Goal: Information Seeking & Learning: Find specific fact

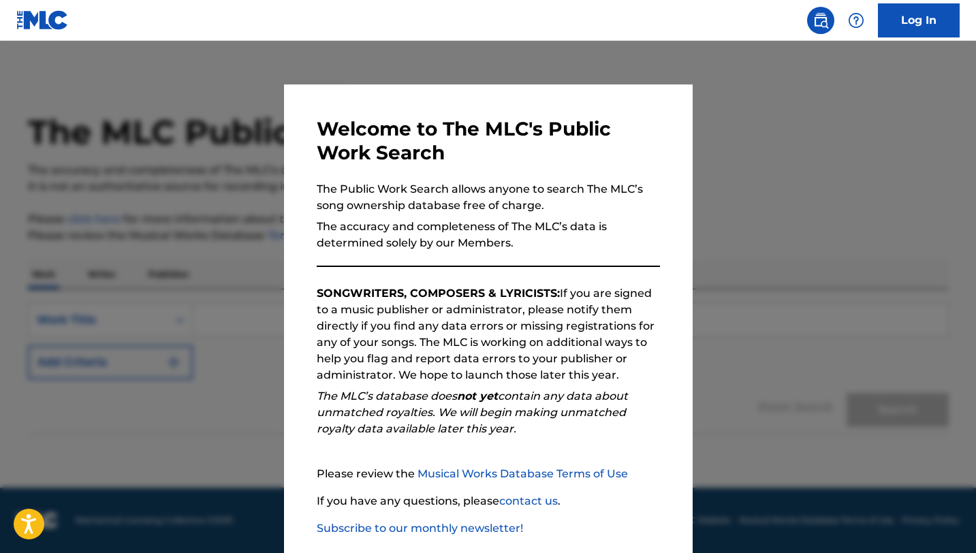
scroll to position [70, 0]
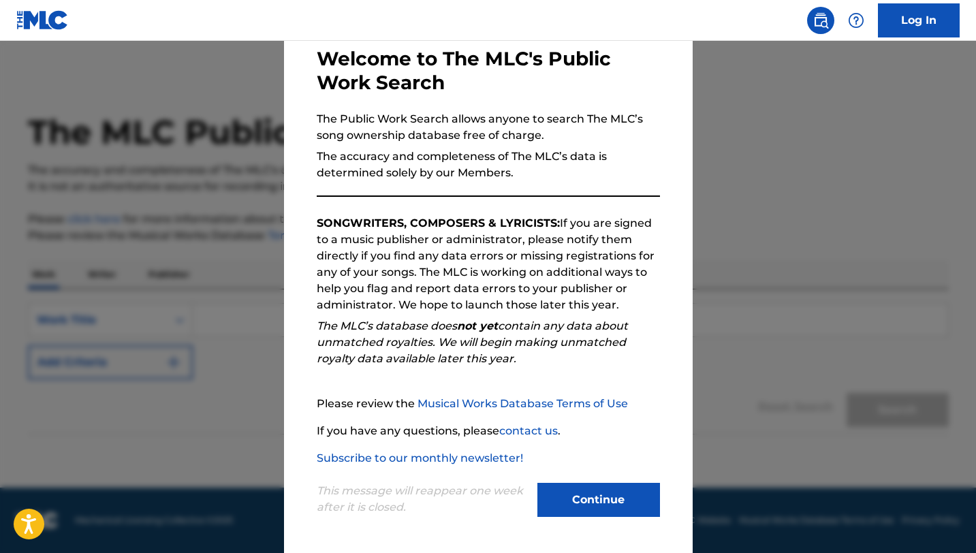
click at [434, 507] on p "This message will reappear one week after it is closed." at bounding box center [423, 499] width 213 height 33
click at [437, 499] on p "This message will reappear one week after it is closed." at bounding box center [423, 499] width 213 height 33
click at [568, 493] on button "Continue" at bounding box center [598, 500] width 123 height 34
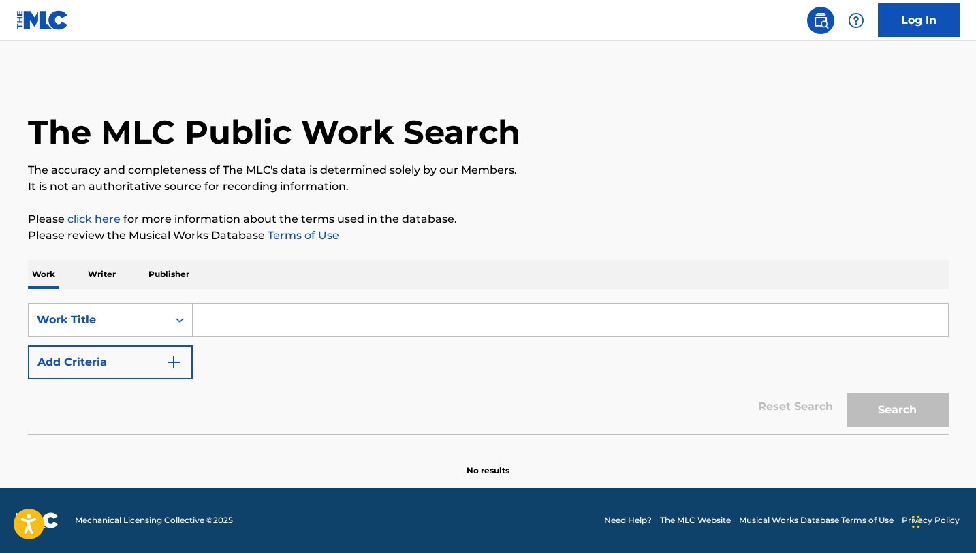
click at [244, 330] on input "Search Form" at bounding box center [570, 320] width 755 height 33
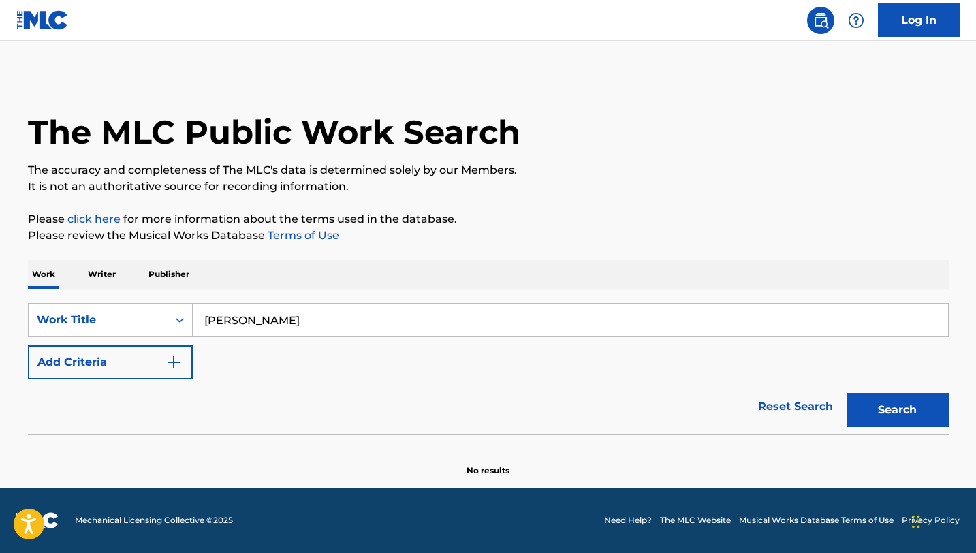
click at [847, 393] on button "Search" at bounding box center [898, 410] width 102 height 34
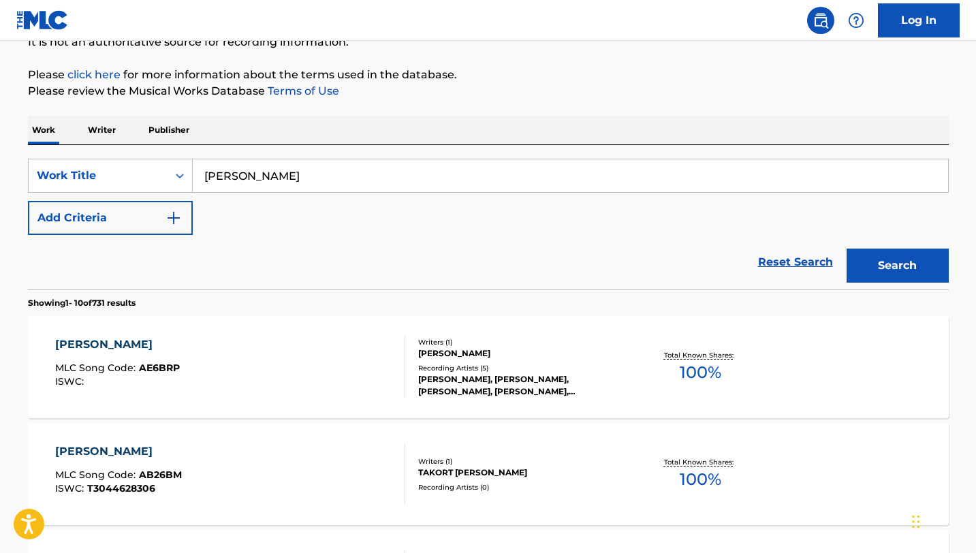
scroll to position [0, 0]
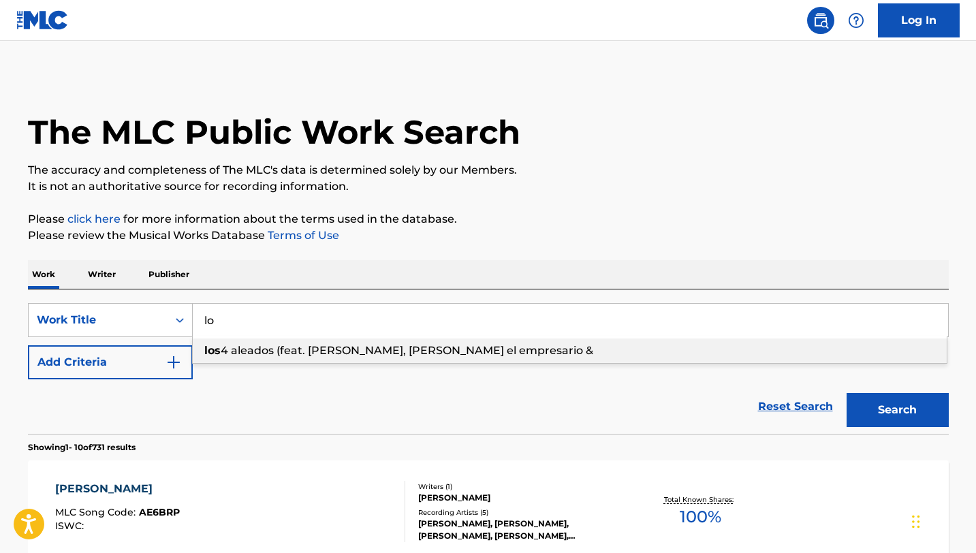
type input "l"
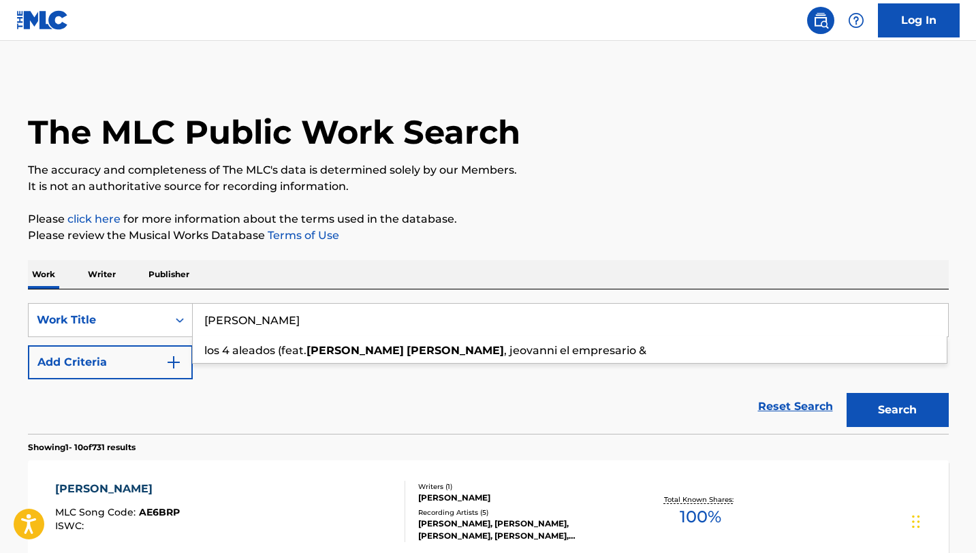
click at [903, 414] on button "Search" at bounding box center [898, 410] width 102 height 34
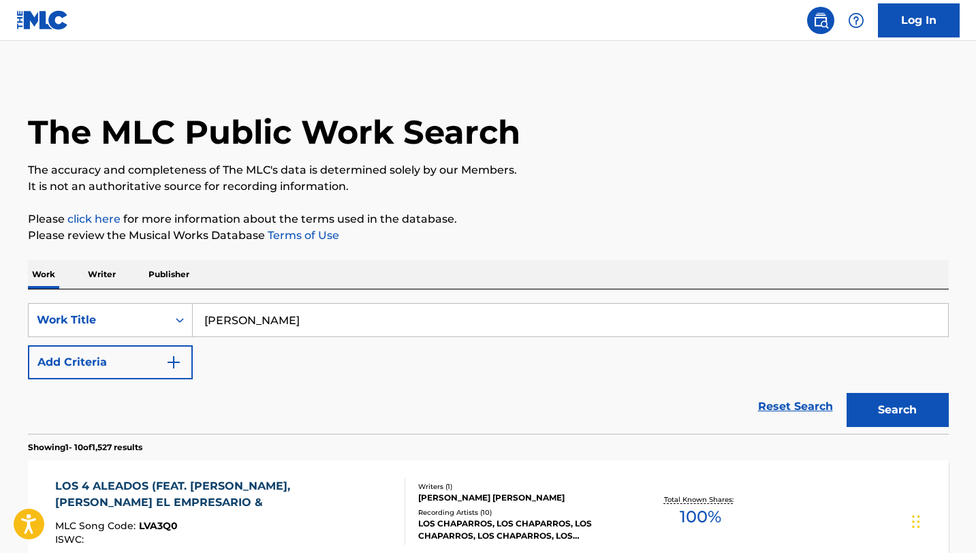
click at [234, 317] on input "[PERSON_NAME]" at bounding box center [570, 320] width 755 height 33
type input "[PERSON_NAME]"
click at [847, 393] on button "Search" at bounding box center [898, 410] width 102 height 34
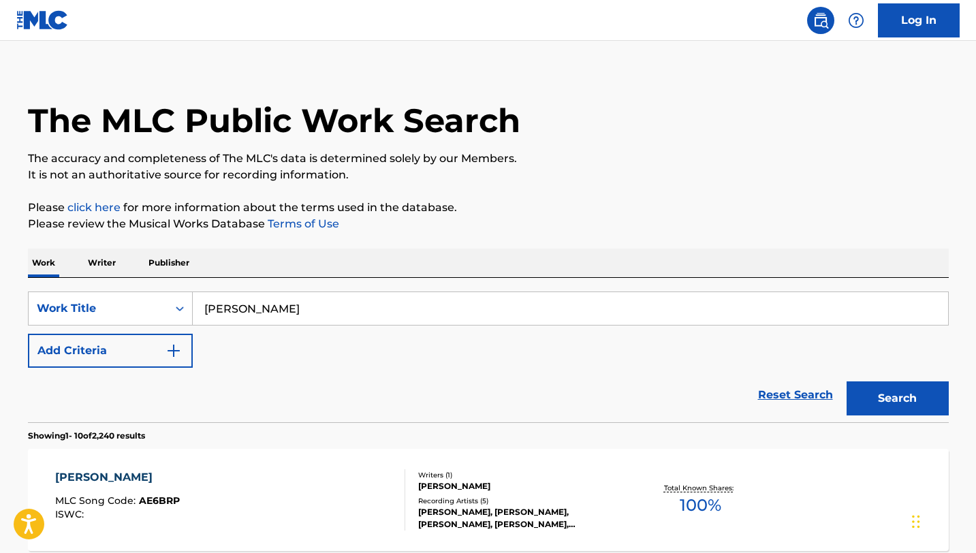
scroll to position [14, 0]
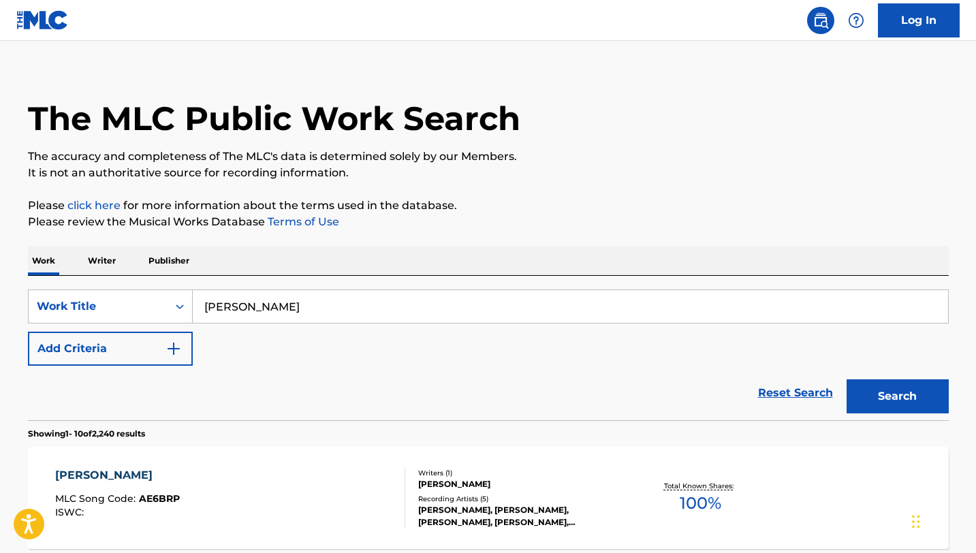
click at [173, 262] on p "Publisher" at bounding box center [168, 261] width 49 height 29
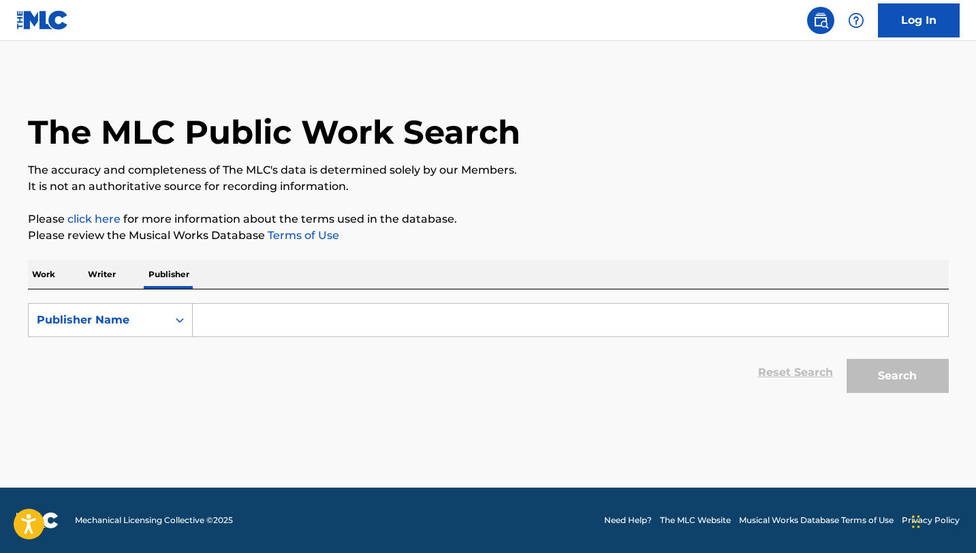
click at [319, 316] on input "Search Form" at bounding box center [570, 320] width 755 height 33
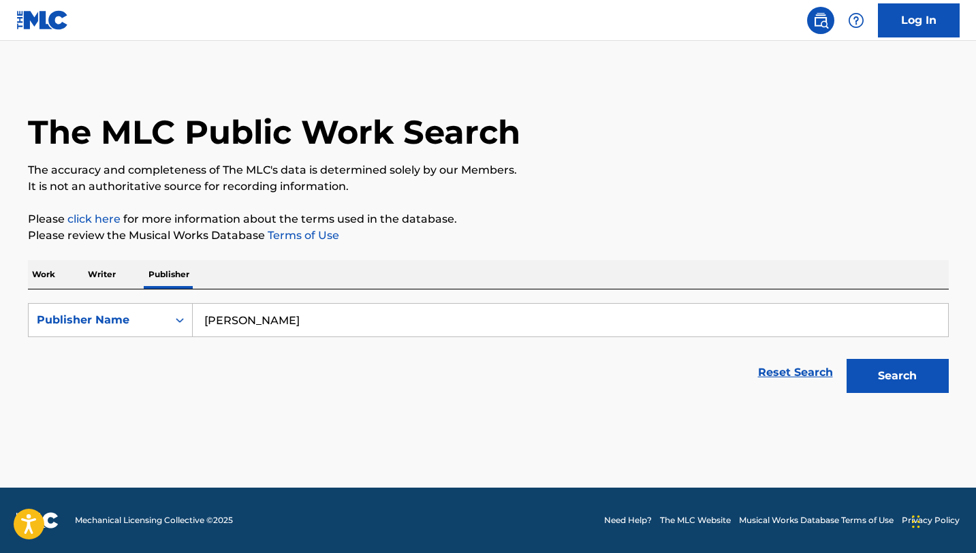
click at [847, 359] on button "Search" at bounding box center [898, 376] width 102 height 34
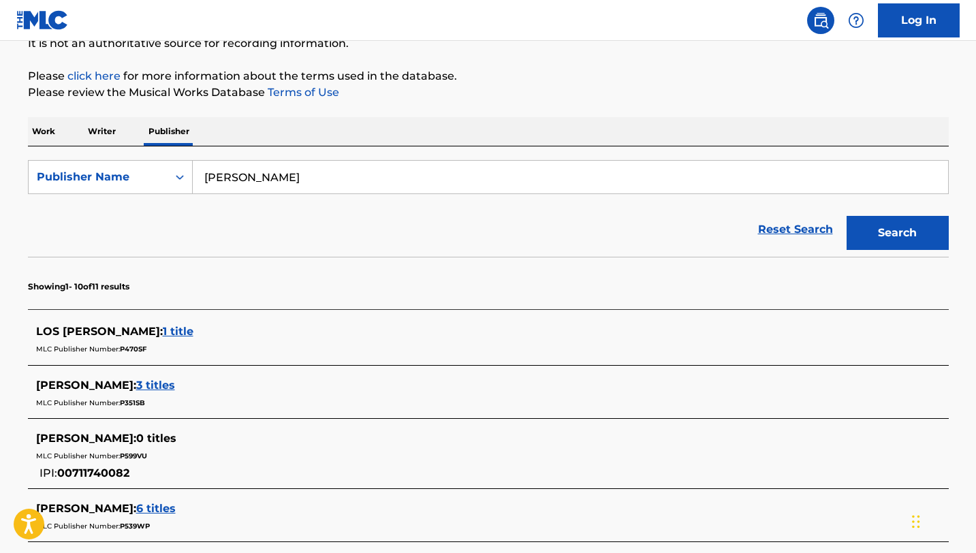
scroll to position [88, 0]
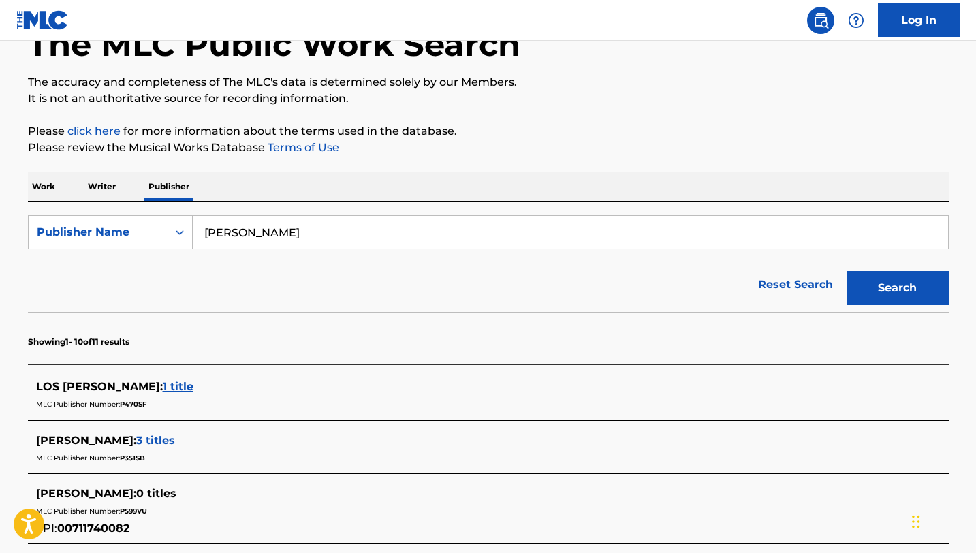
click at [233, 232] on input "[PERSON_NAME]" at bounding box center [570, 232] width 755 height 33
click at [236, 236] on input "[PERSON_NAME]" at bounding box center [570, 232] width 755 height 33
type input "[PERSON_NAME]"
click at [847, 271] on button "Search" at bounding box center [898, 288] width 102 height 34
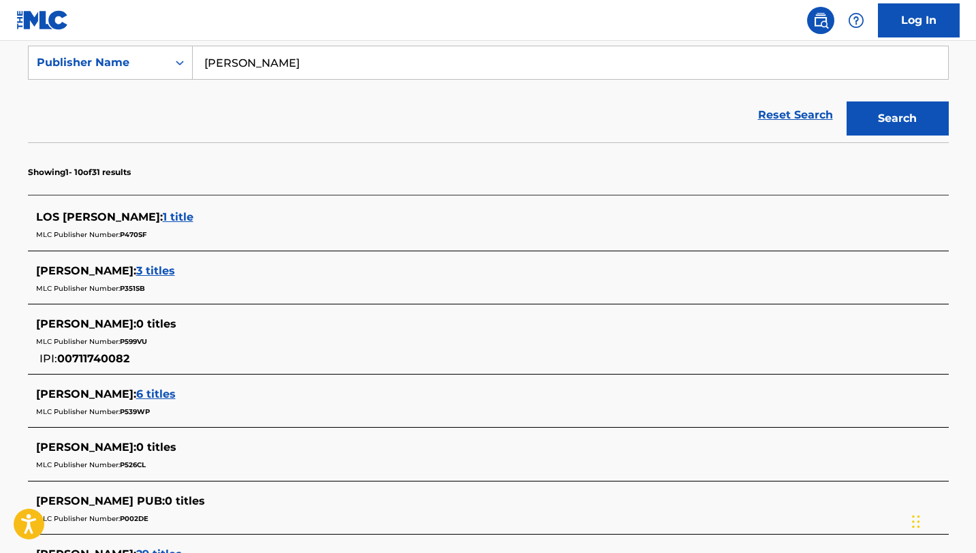
scroll to position [263, 0]
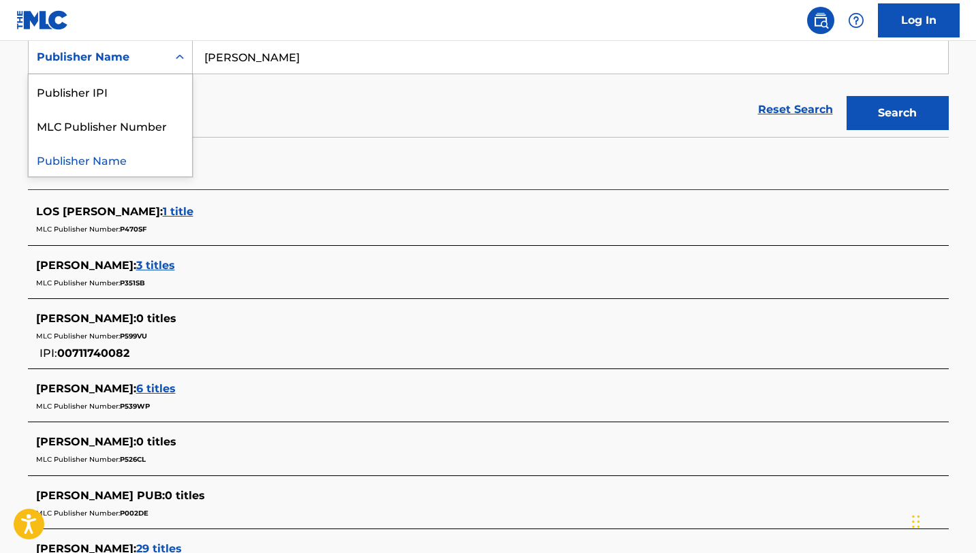
click at [168, 56] on div "Search Form" at bounding box center [180, 57] width 25 height 25
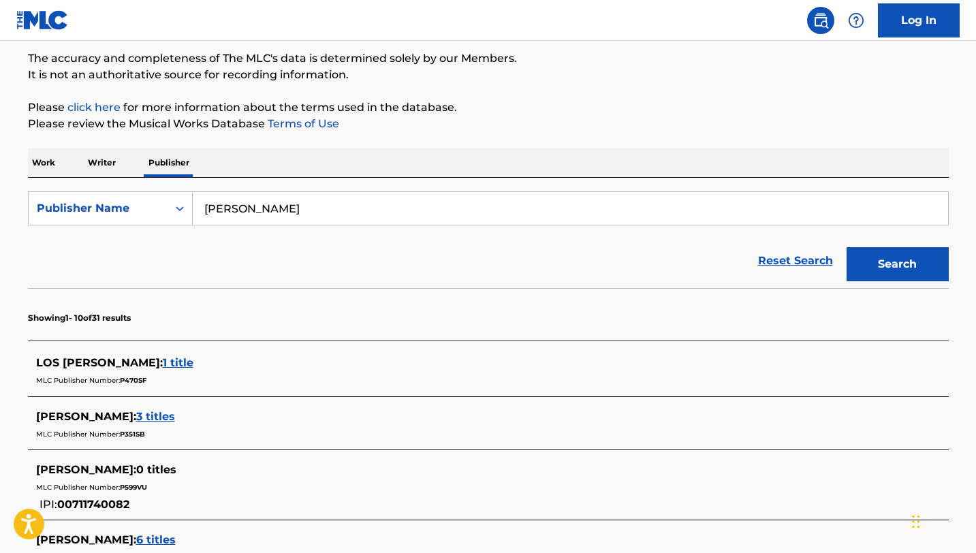
scroll to position [0, 0]
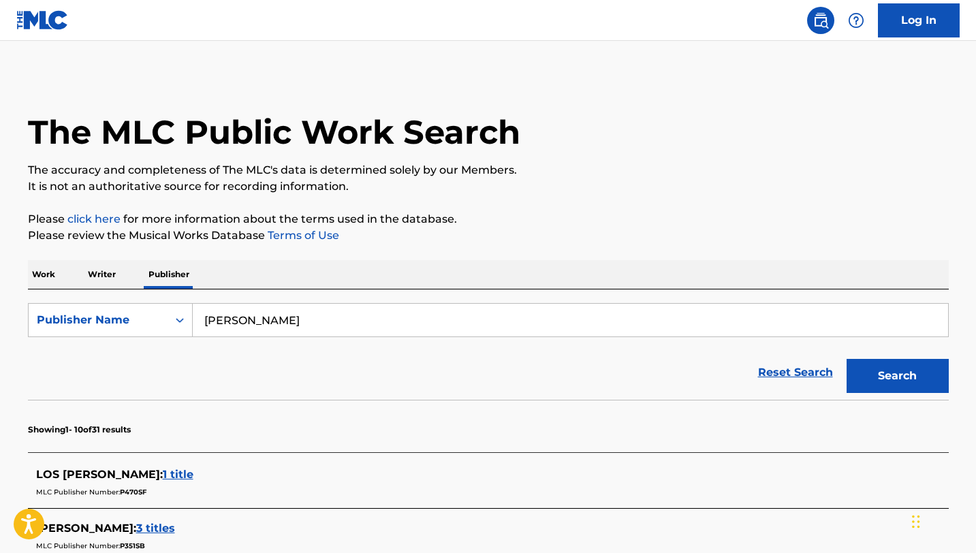
click at [89, 275] on p "Writer" at bounding box center [102, 274] width 36 height 29
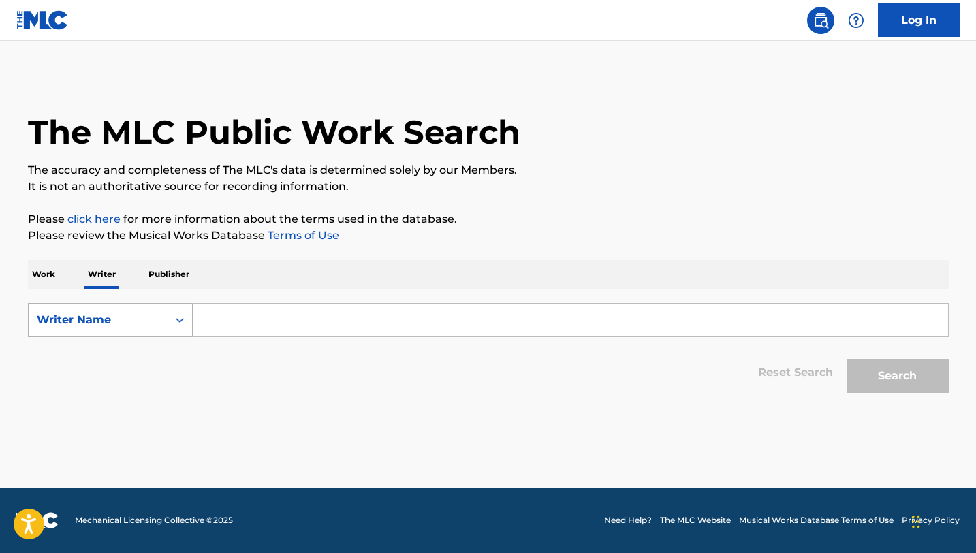
click at [139, 315] on div "Writer Name" at bounding box center [98, 320] width 123 height 16
click at [44, 271] on p "Work" at bounding box center [43, 274] width 31 height 29
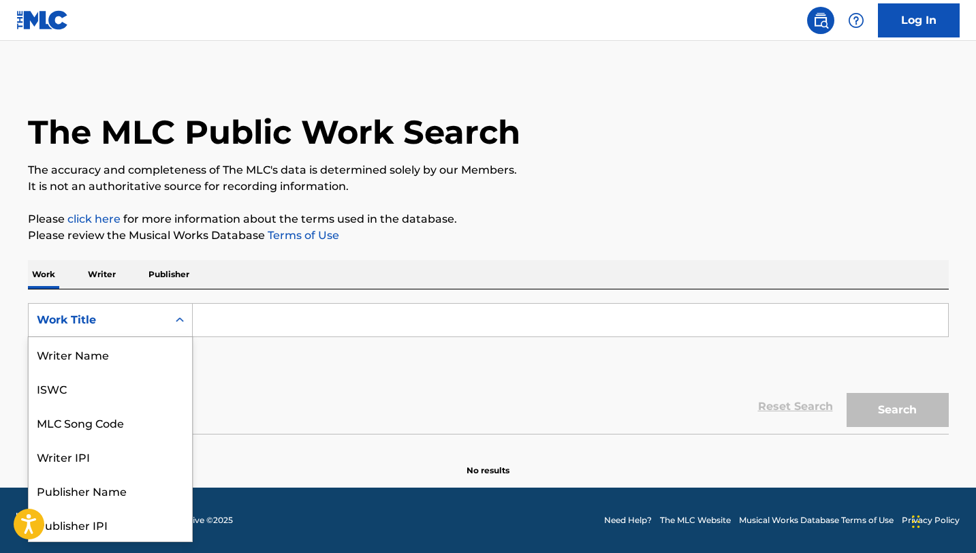
click at [151, 319] on div "Work Title" at bounding box center [98, 320] width 123 height 16
click at [119, 428] on div "Publisher Name" at bounding box center [110, 422] width 163 height 34
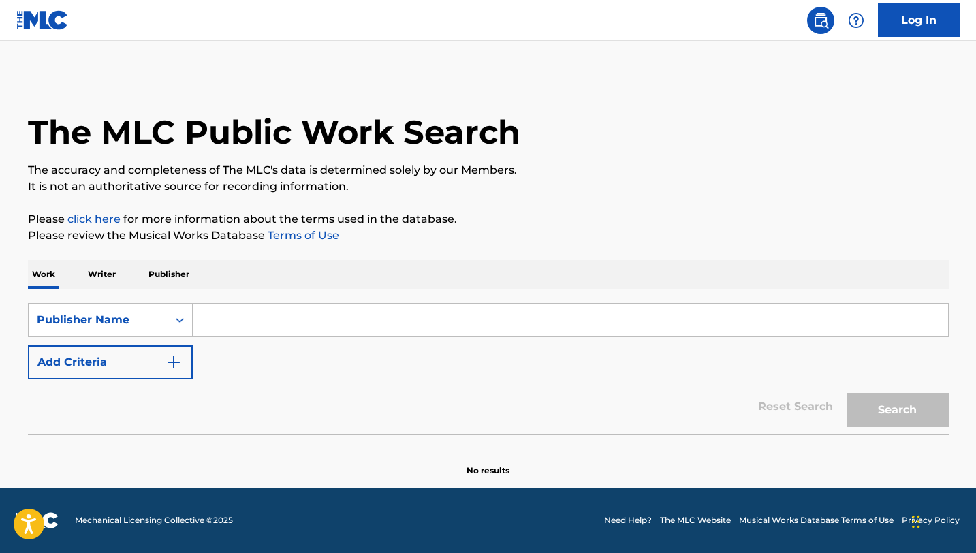
click at [319, 313] on input "Search Form" at bounding box center [570, 320] width 755 height 33
click at [153, 327] on div "Publisher Name" at bounding box center [98, 320] width 123 height 16
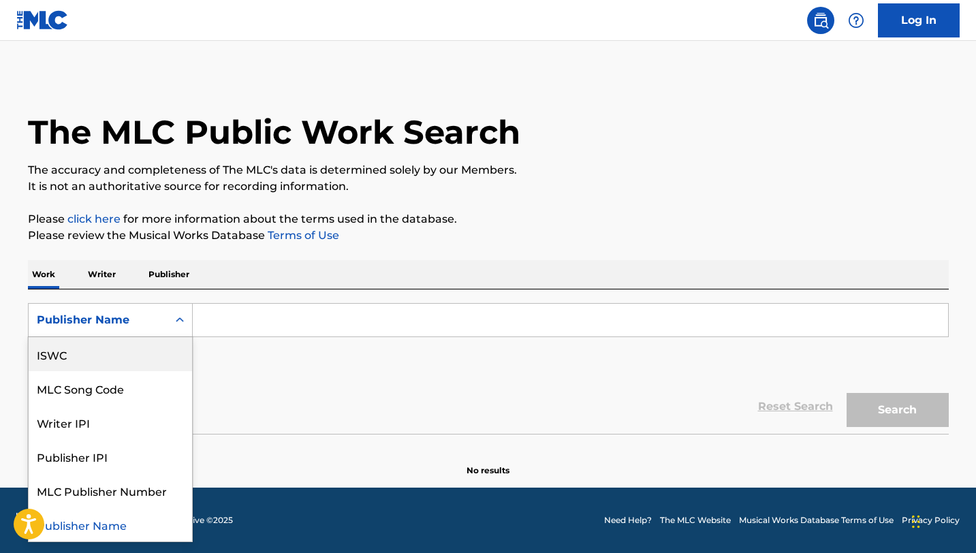
click at [106, 271] on p "Writer" at bounding box center [102, 274] width 36 height 29
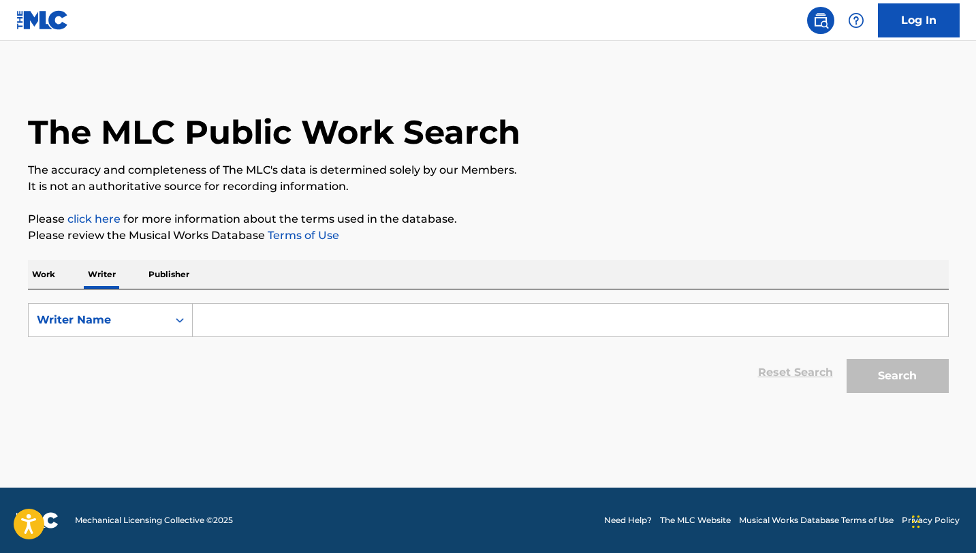
click at [25, 26] on img at bounding box center [42, 20] width 52 height 20
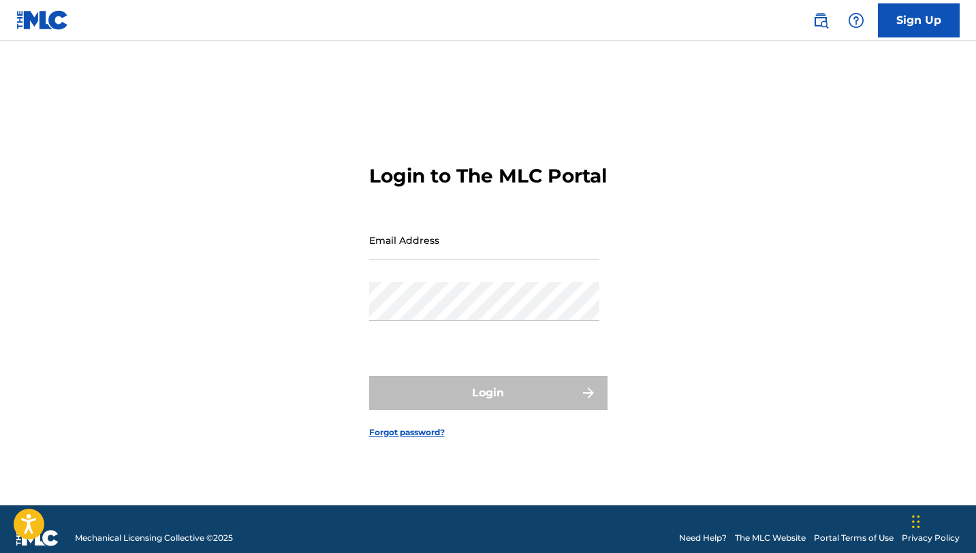
click at [36, 16] on img at bounding box center [42, 20] width 52 height 20
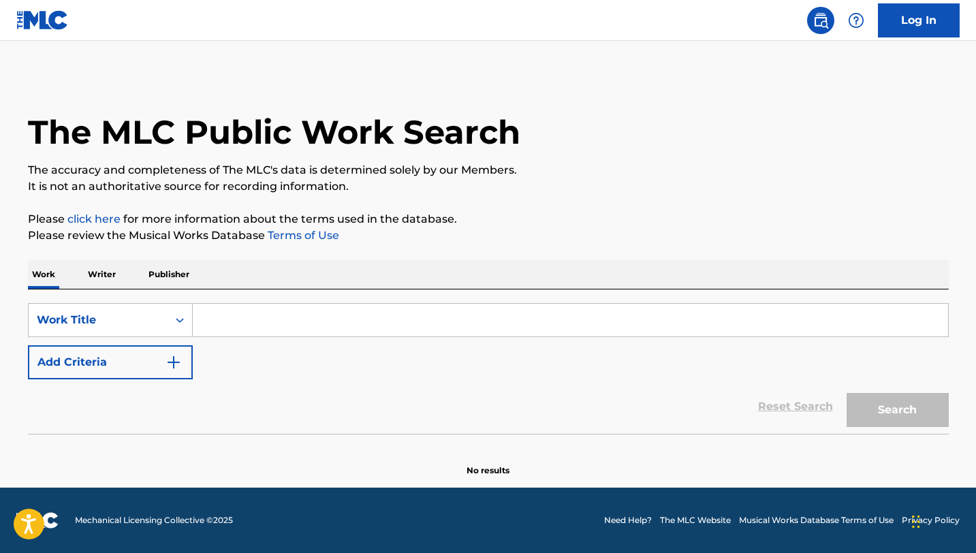
click at [274, 327] on input "Search Form" at bounding box center [570, 320] width 755 height 33
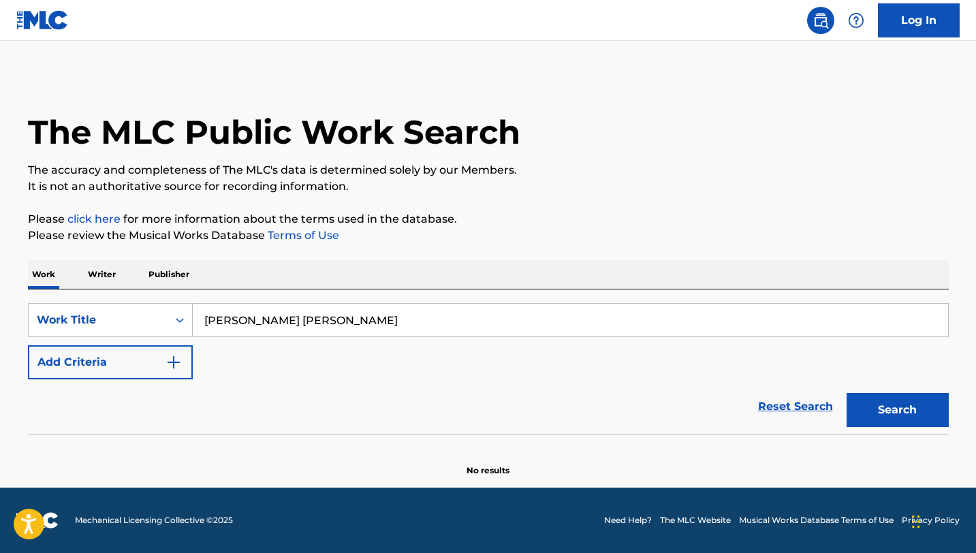
type input "[PERSON_NAME] [PERSON_NAME]"
click at [847, 393] on button "Search" at bounding box center [898, 410] width 102 height 34
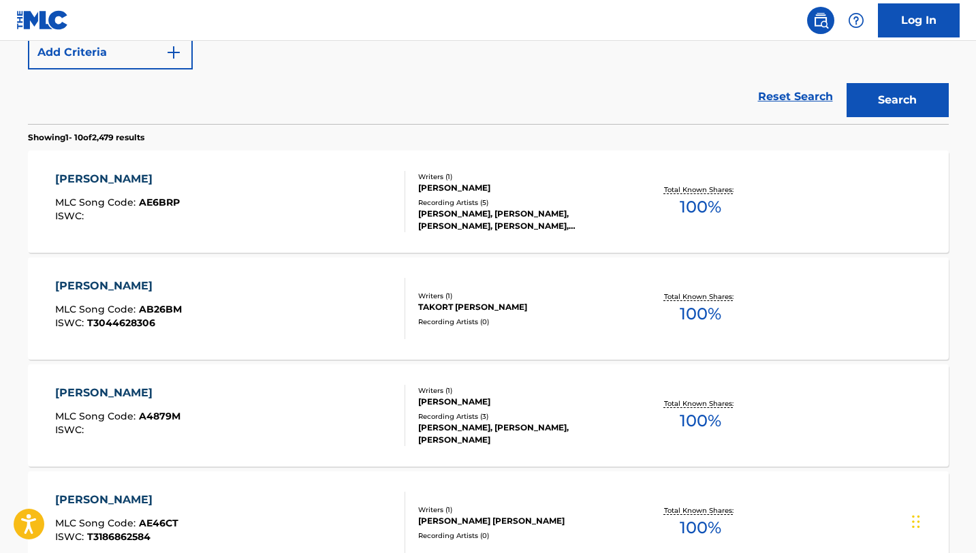
scroll to position [326, 0]
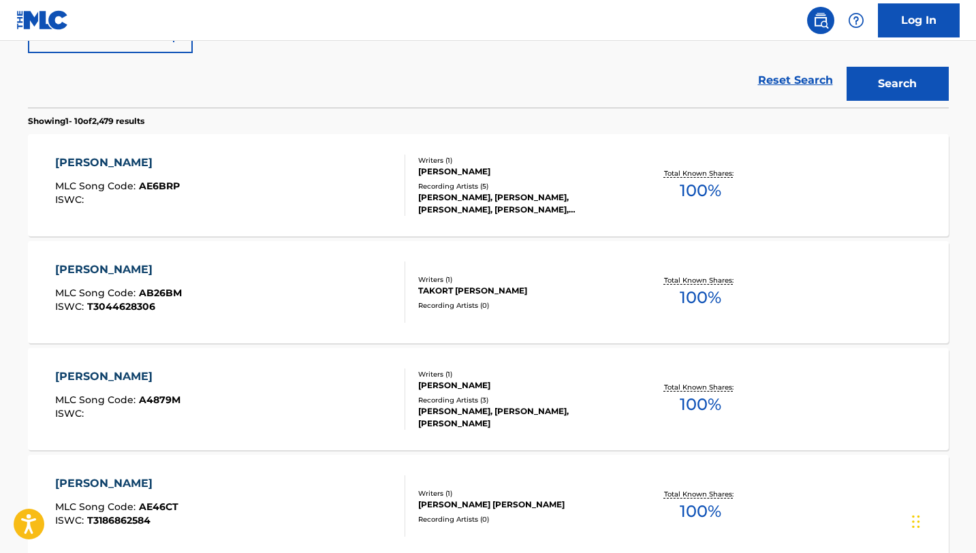
click at [522, 206] on div "[PERSON_NAME], [PERSON_NAME],[PERSON_NAME], [PERSON_NAME], [PERSON_NAME], [PERS…" at bounding box center [521, 203] width 206 height 25
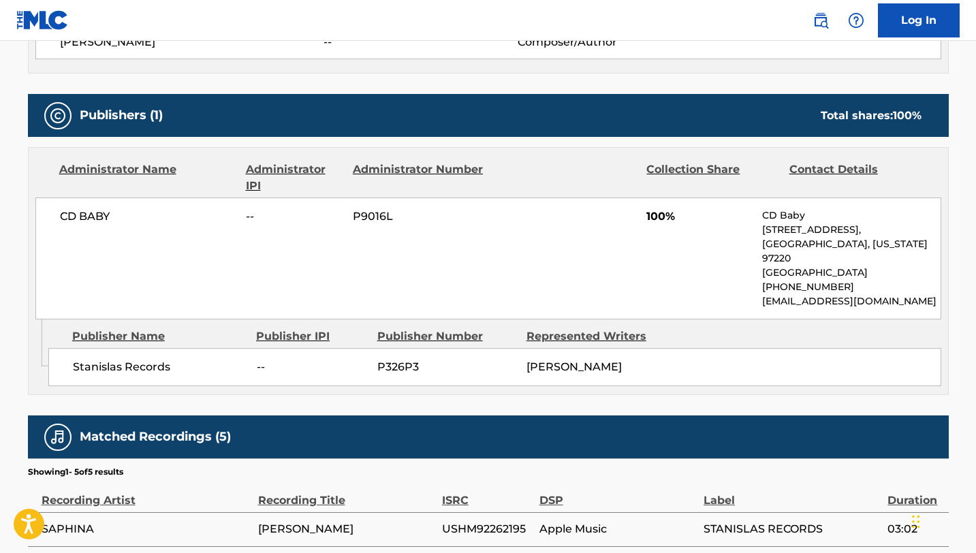
scroll to position [546, 0]
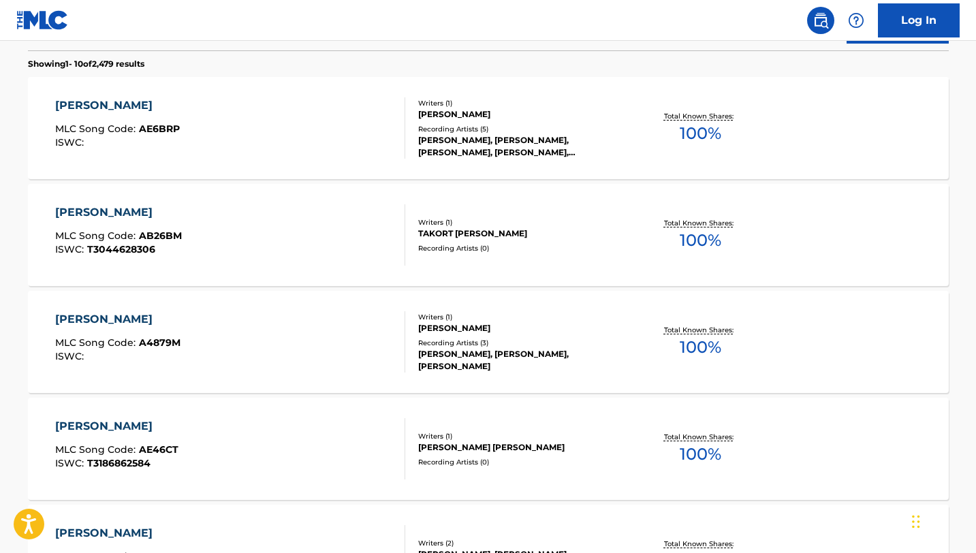
scroll to position [390, 0]
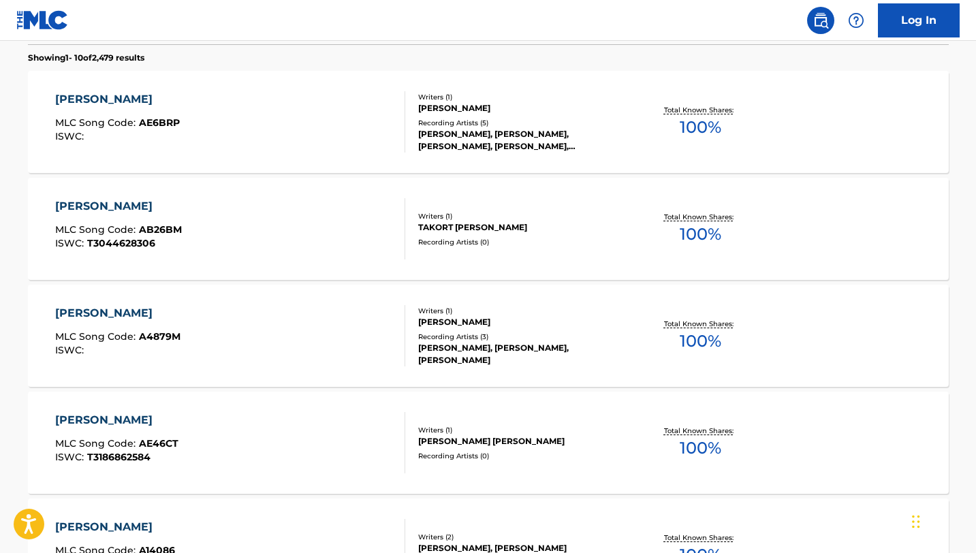
click at [107, 223] on div "[PERSON_NAME] MLC Song Code : AB26BM ISWC : T3044628306" at bounding box center [118, 228] width 127 height 61
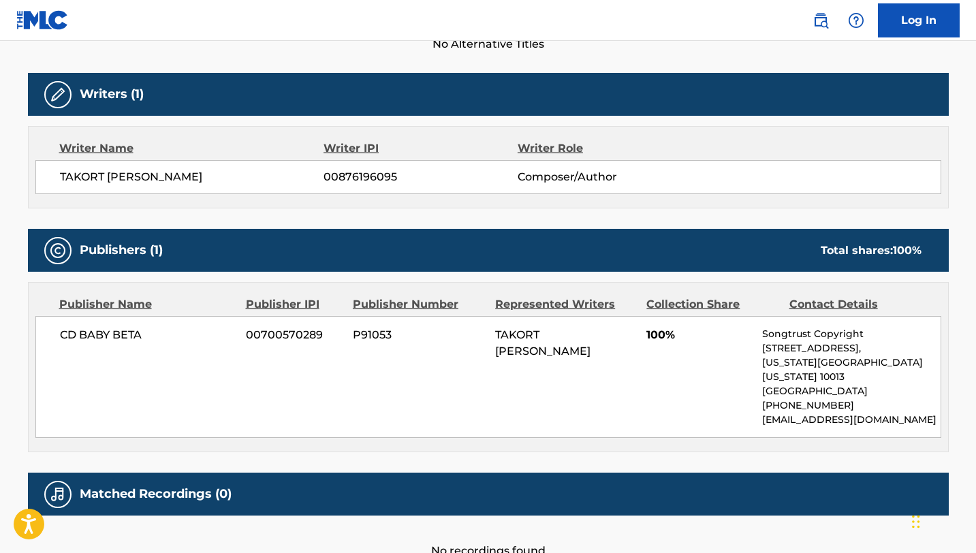
scroll to position [406, 0]
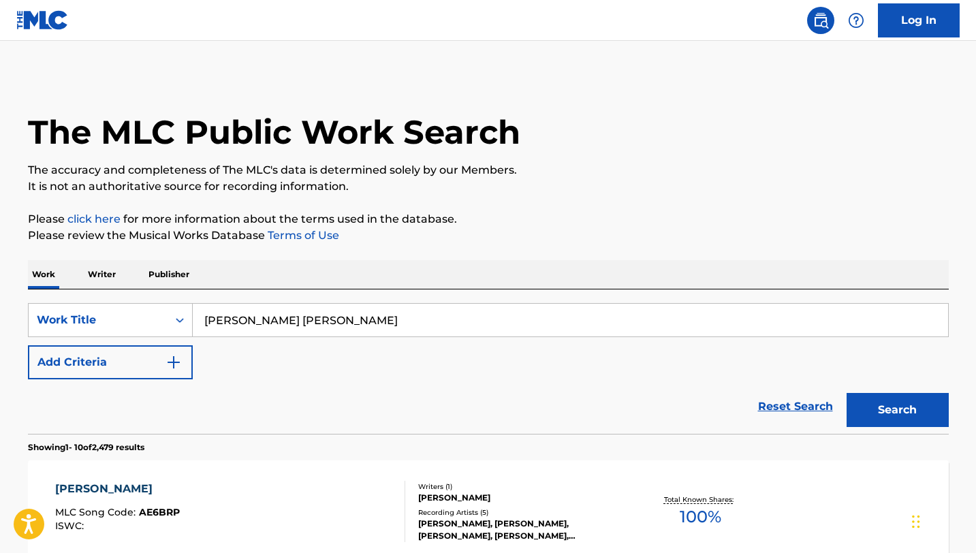
drag, startPoint x: 395, startPoint y: 324, endPoint x: 202, endPoint y: 322, distance: 192.8
click at [202, 322] on input "adriel guadalupe favela herrera" at bounding box center [570, 320] width 755 height 33
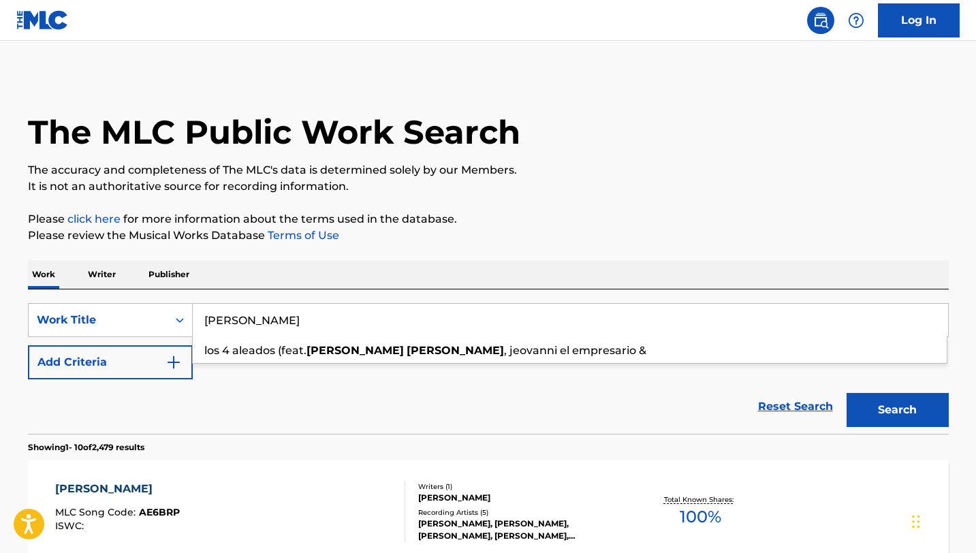
type input "Adriel Favela"
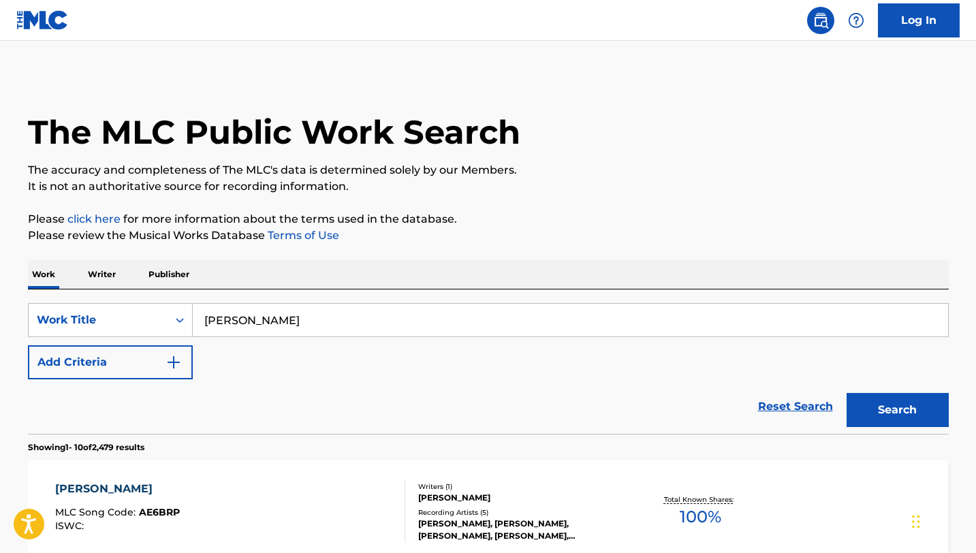
click at [869, 408] on button "Search" at bounding box center [898, 410] width 102 height 34
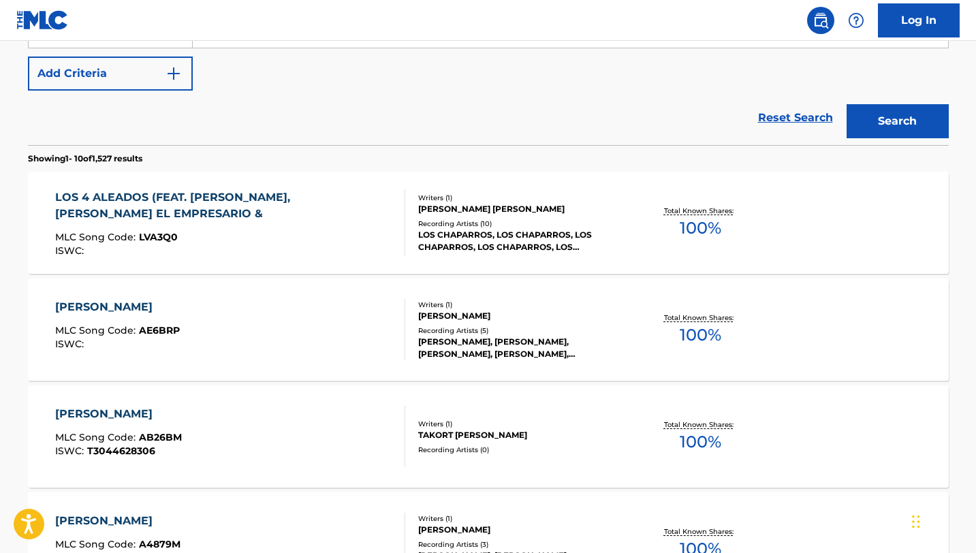
scroll to position [290, 0]
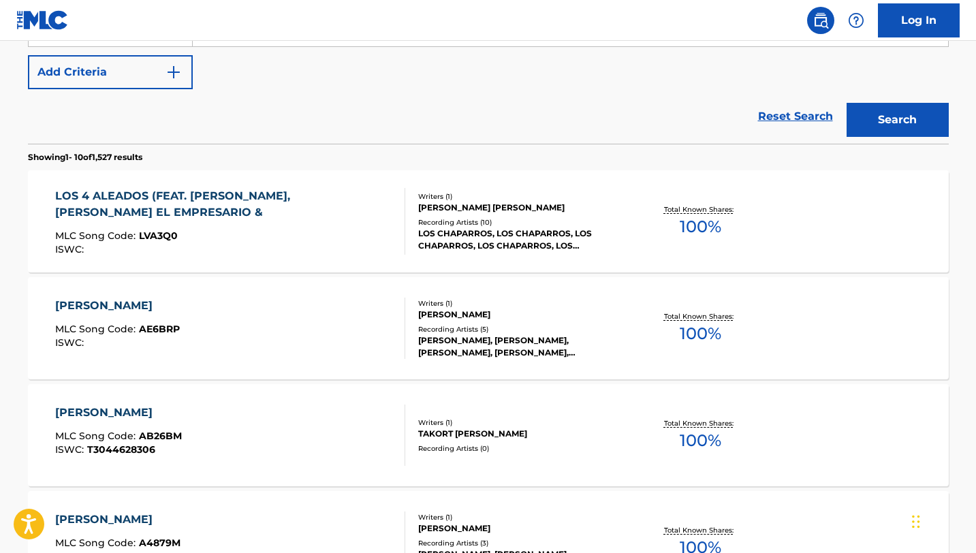
click at [551, 217] on div "Recording Artists ( 10 )" at bounding box center [521, 222] width 206 height 10
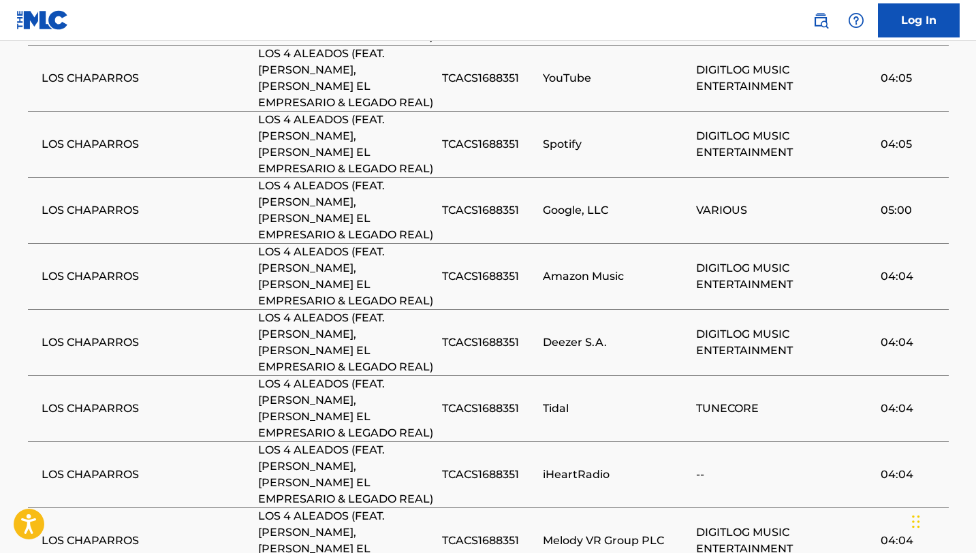
scroll to position [965, 0]
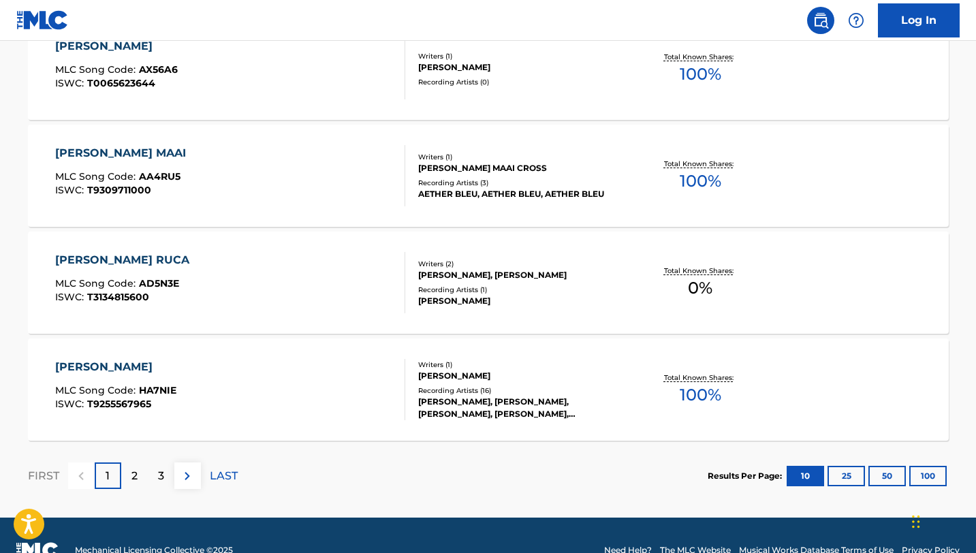
scroll to position [1114, 0]
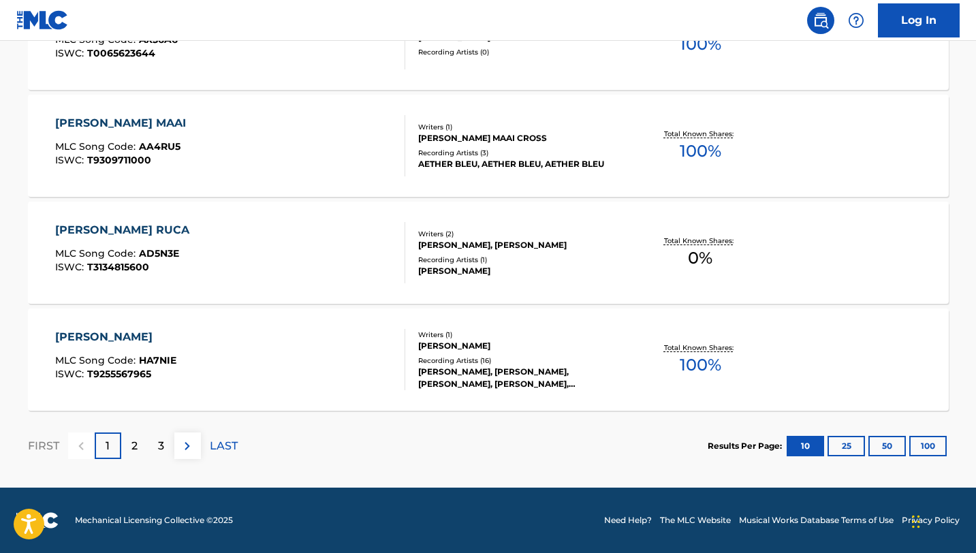
click at [130, 441] on div "2" at bounding box center [134, 446] width 27 height 27
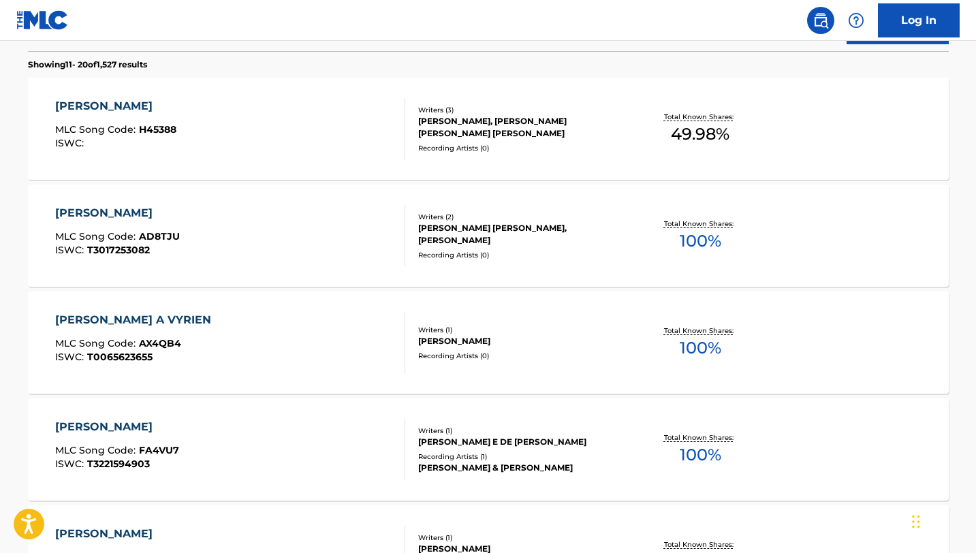
scroll to position [0, 0]
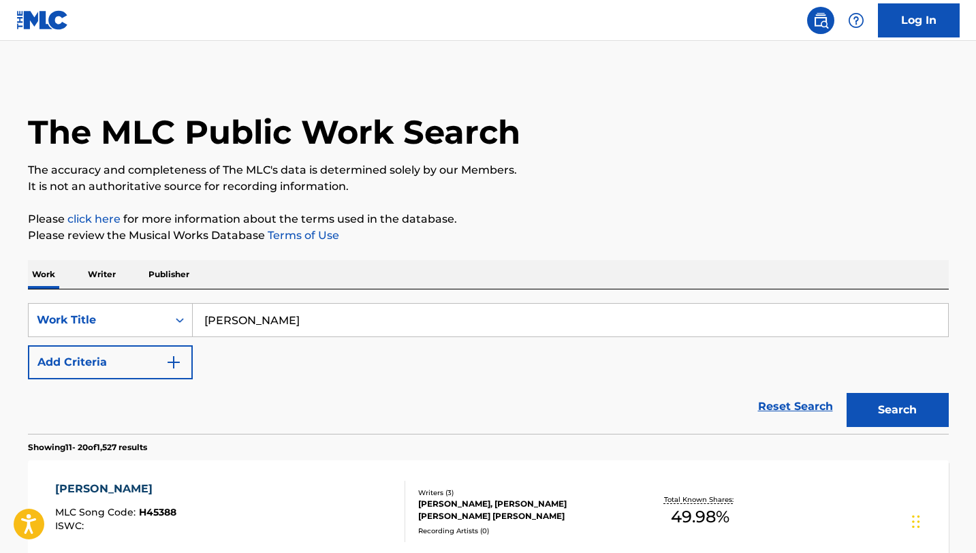
click at [793, 127] on div "The MLC Public Work Search" at bounding box center [488, 124] width 921 height 99
